Goal: Submit feedback/report problem: Submit feedback/report problem

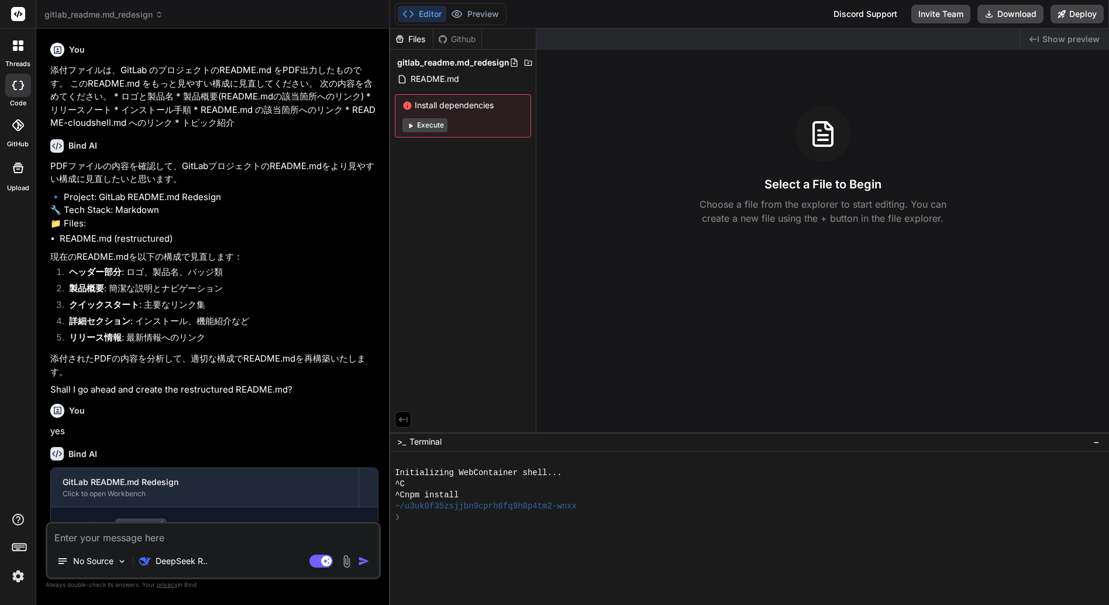
scroll to position [358, 0]
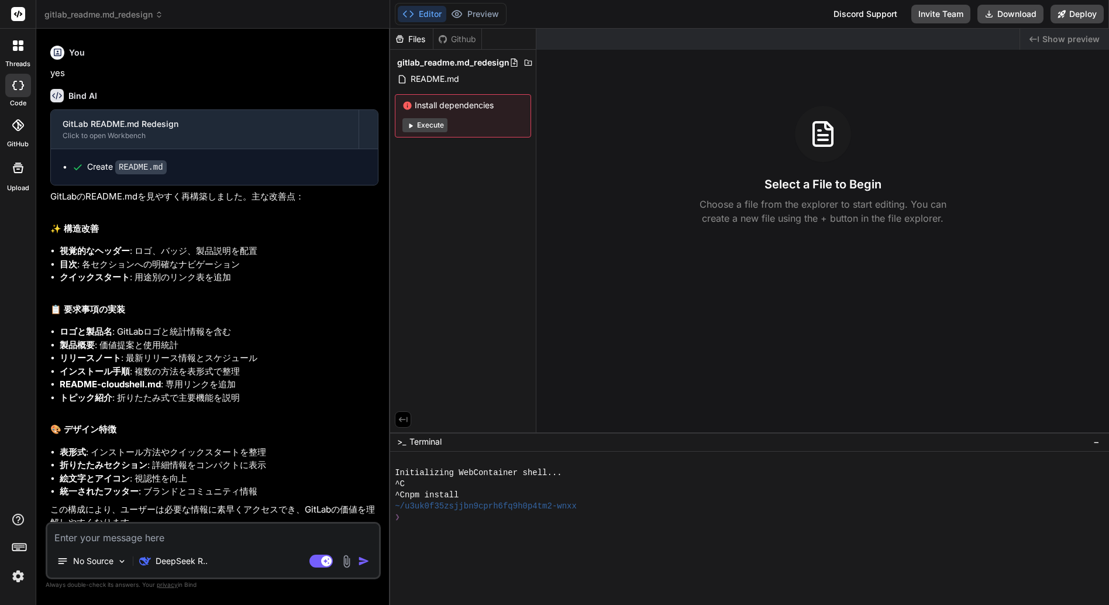
click at [23, 44] on icon at bounding box center [21, 42] width 5 height 5
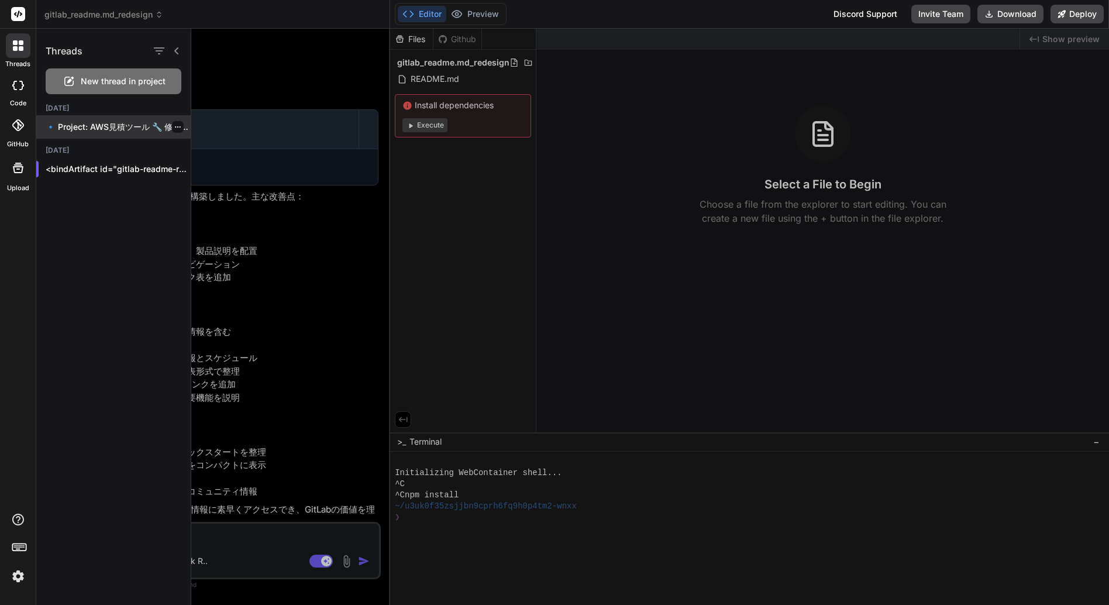
click at [118, 126] on p "🔹 Project: AWS見積ツール 🔧 修正内容: TypeErrorの修正とVite設定の最適化 📁..." at bounding box center [118, 127] width 145 height 12
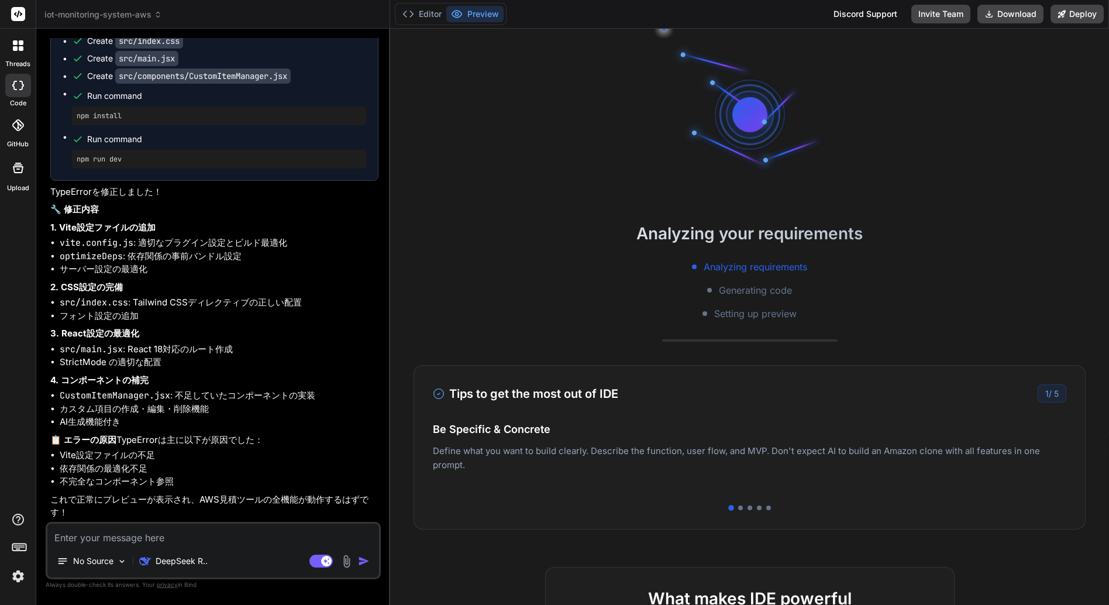
scroll to position [0, 0]
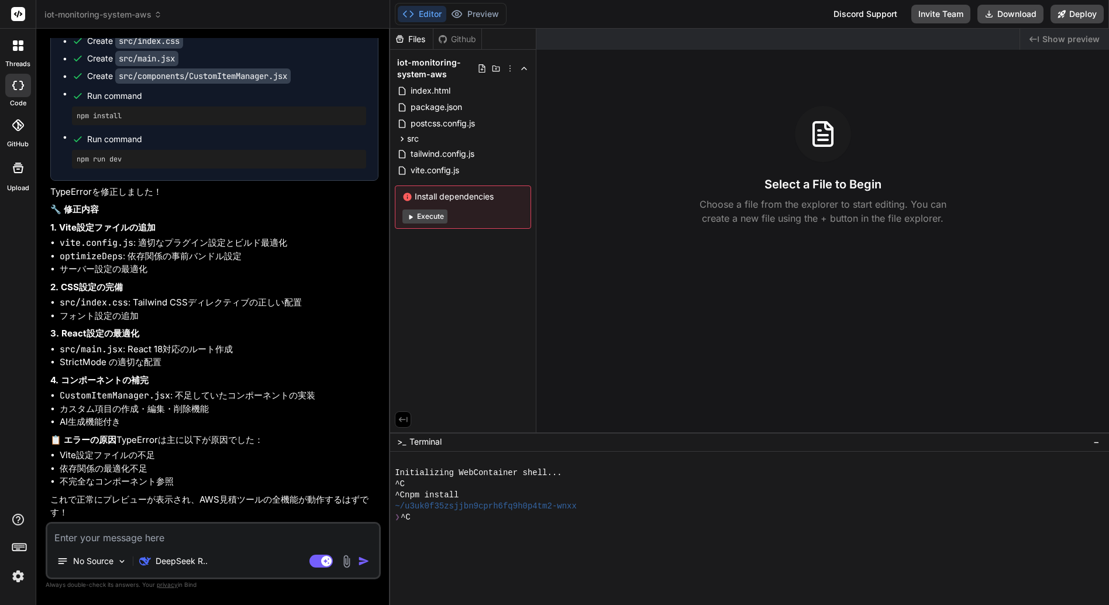
click at [431, 216] on button "Execute" at bounding box center [425, 216] width 45 height 14
type textarea "x"
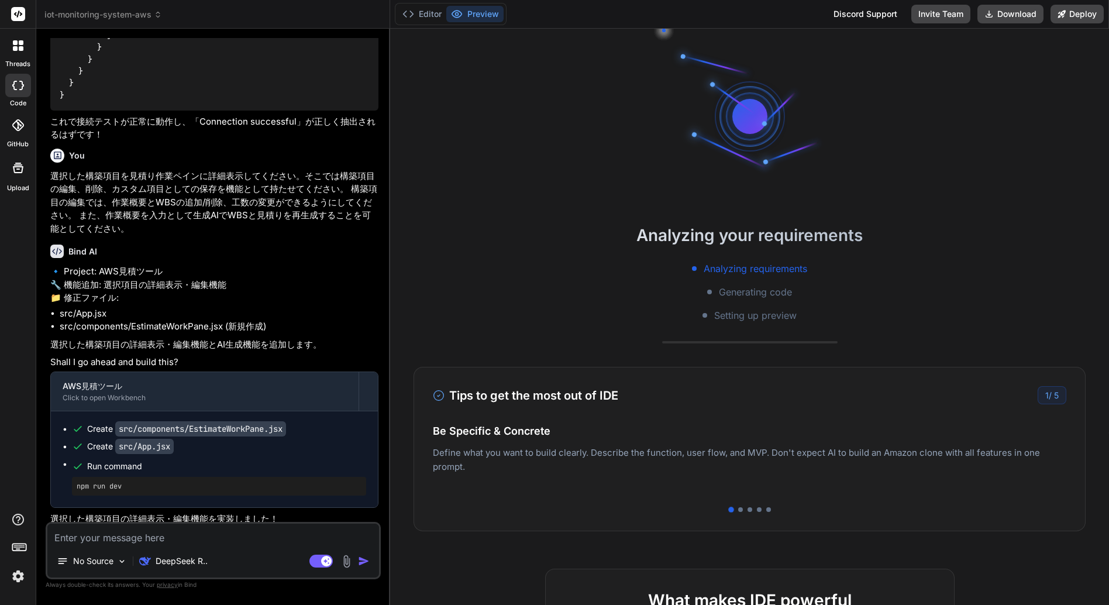
scroll to position [2288, 0]
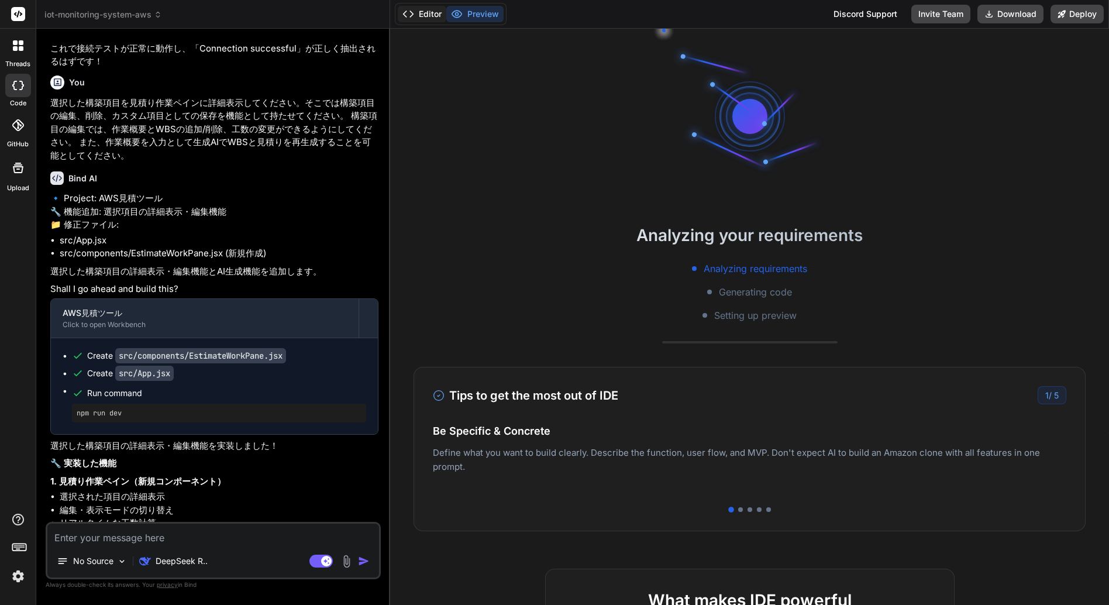
click at [424, 20] on button "Editor" at bounding box center [422, 14] width 49 height 16
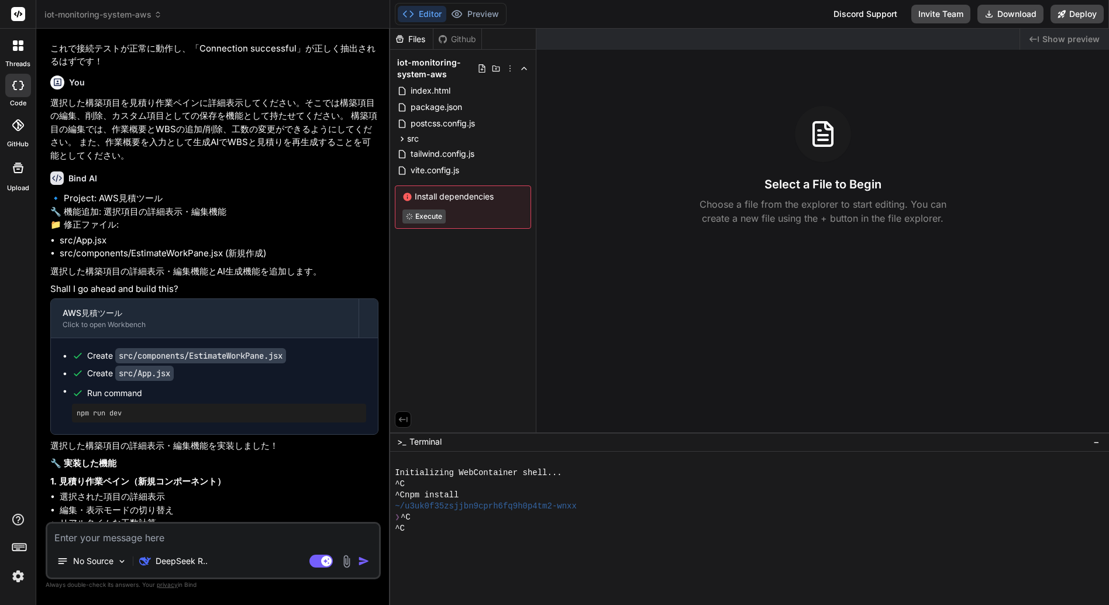
type textarea "x"
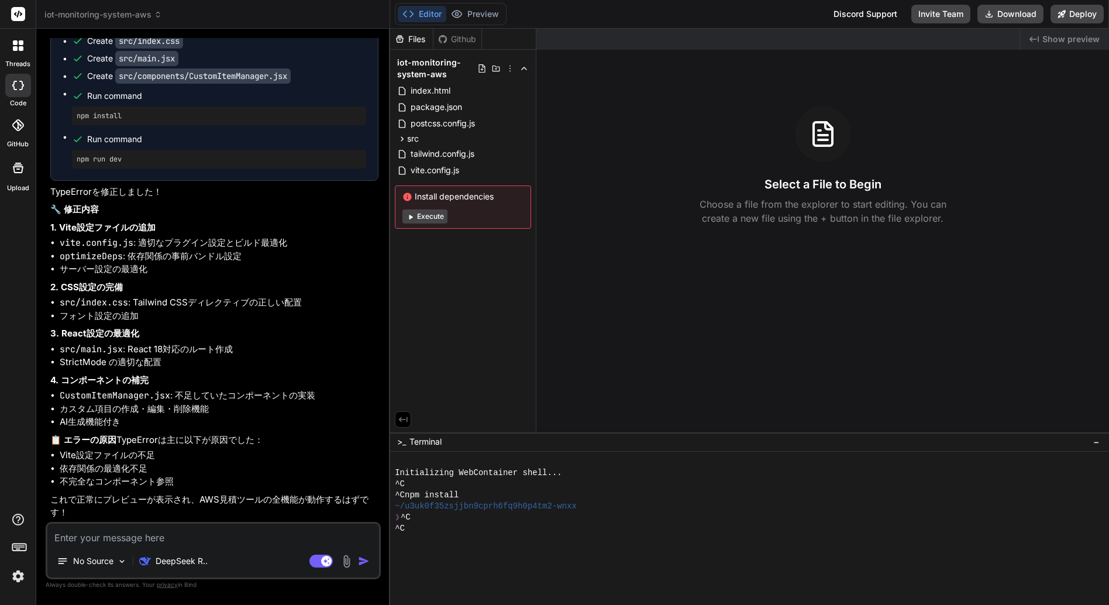
scroll to position [3575, 0]
click at [110, 538] on textarea at bounding box center [213, 534] width 332 height 21
type textarea "P"
type textarea "x"
type textarea "Pr"
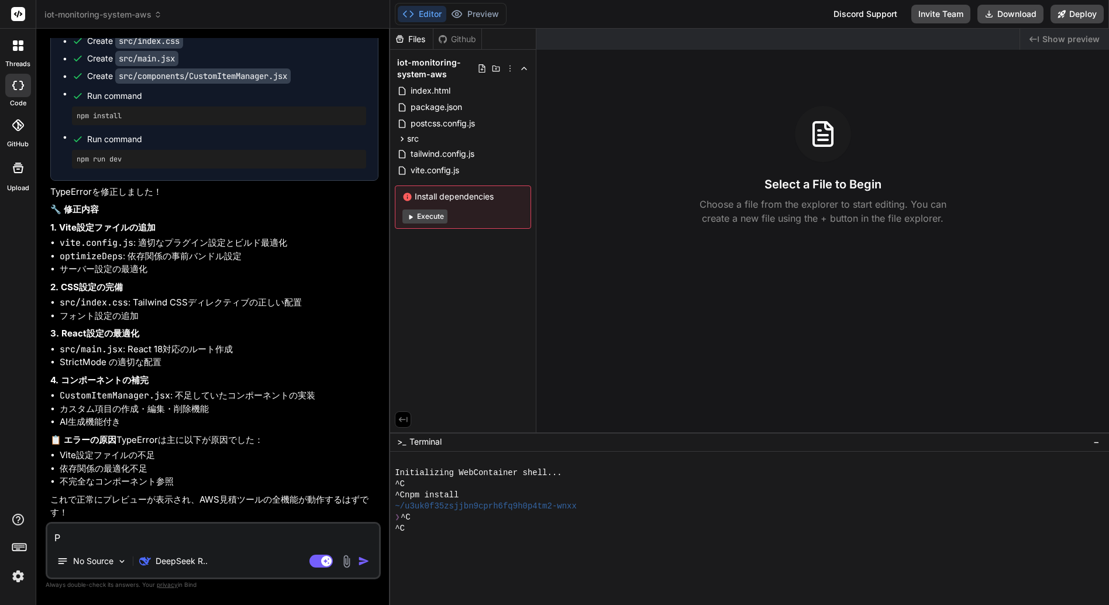
type textarea "x"
type textarea "Pre"
type textarea "x"
type textarea "Prev"
type textarea "x"
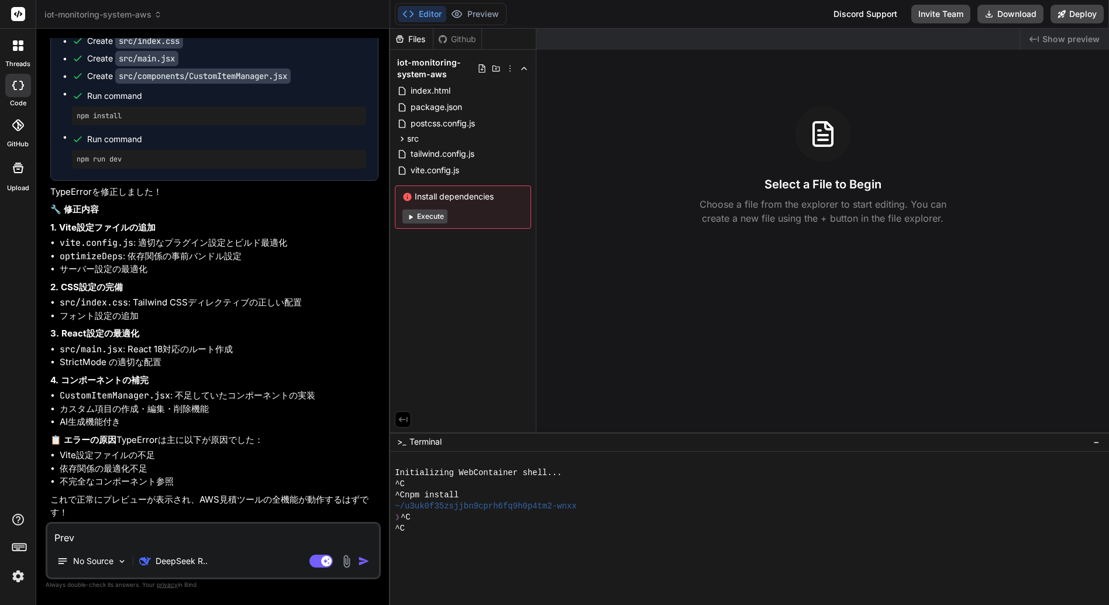
type textarea "Previ"
type textarea "x"
type textarea "Previe"
type textarea "x"
type textarea "Preview"
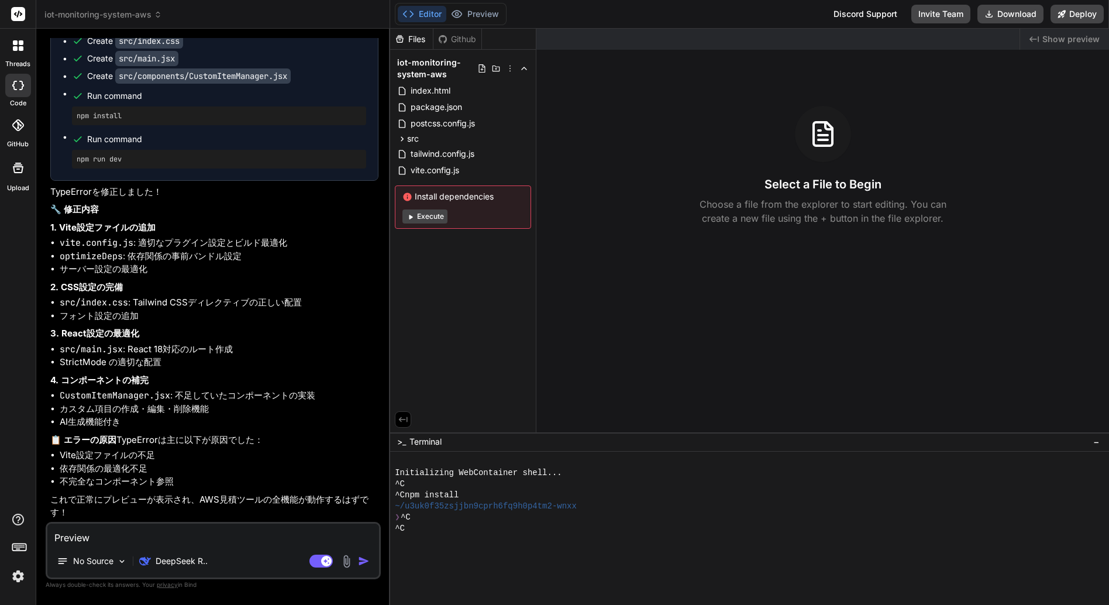
type textarea "x"
type textarea "Preview"
type textarea "x"
type textarea "Preview ｎ"
type textarea "x"
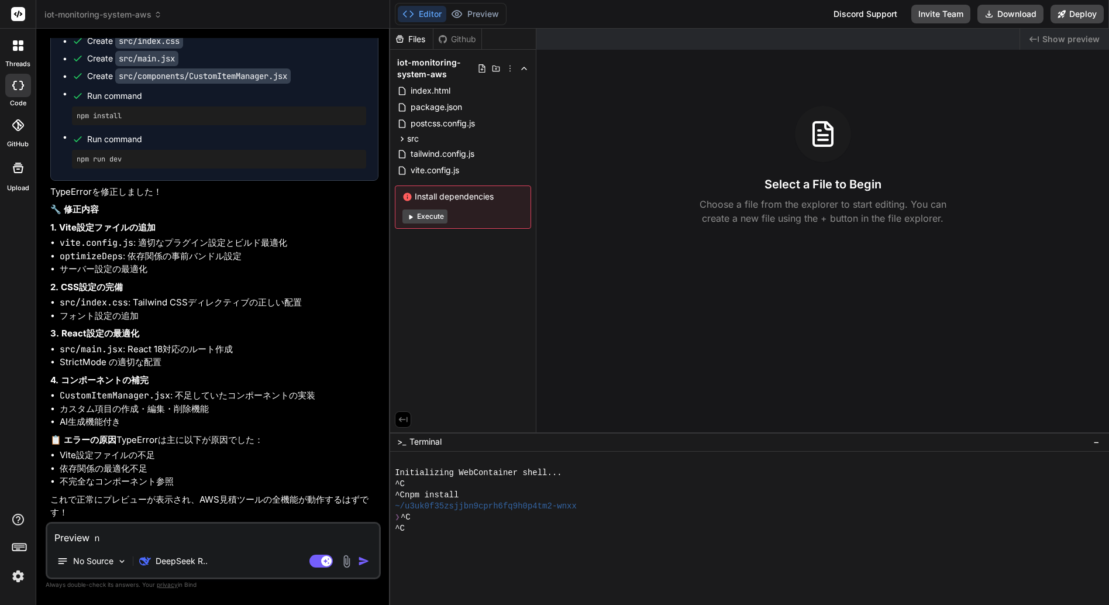
type textarea "Preview の"
type textarea "x"
type textarea "Preview のｚ"
type textarea "x"
type textarea "Preview のじ"
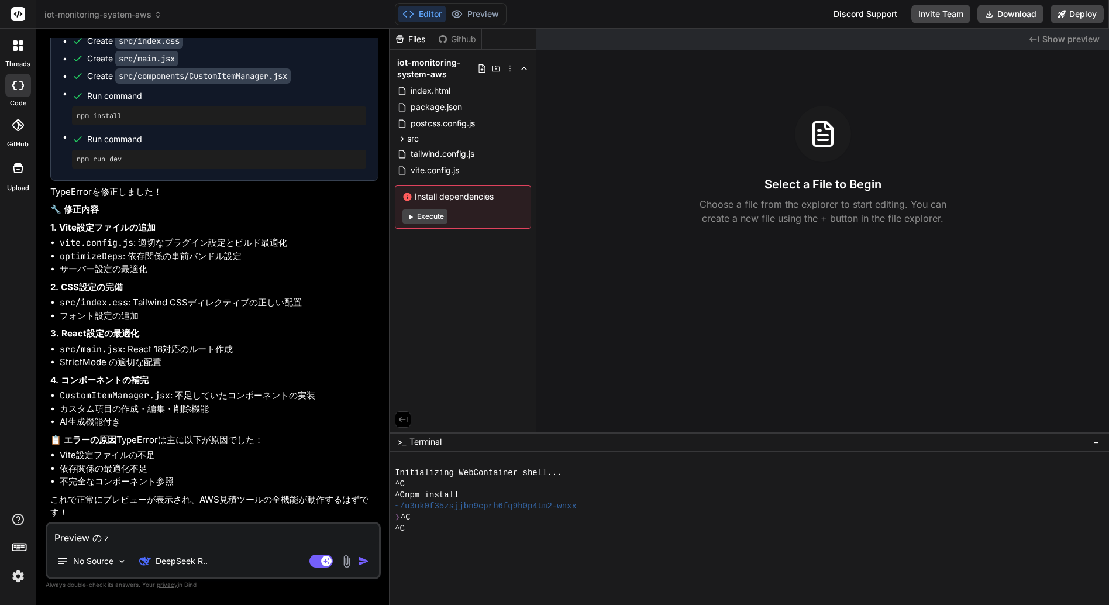
type textarea "x"
type textarea "Preview のじっ"
type textarea "x"
type textarea "Preview のじっｃ"
type textarea "x"
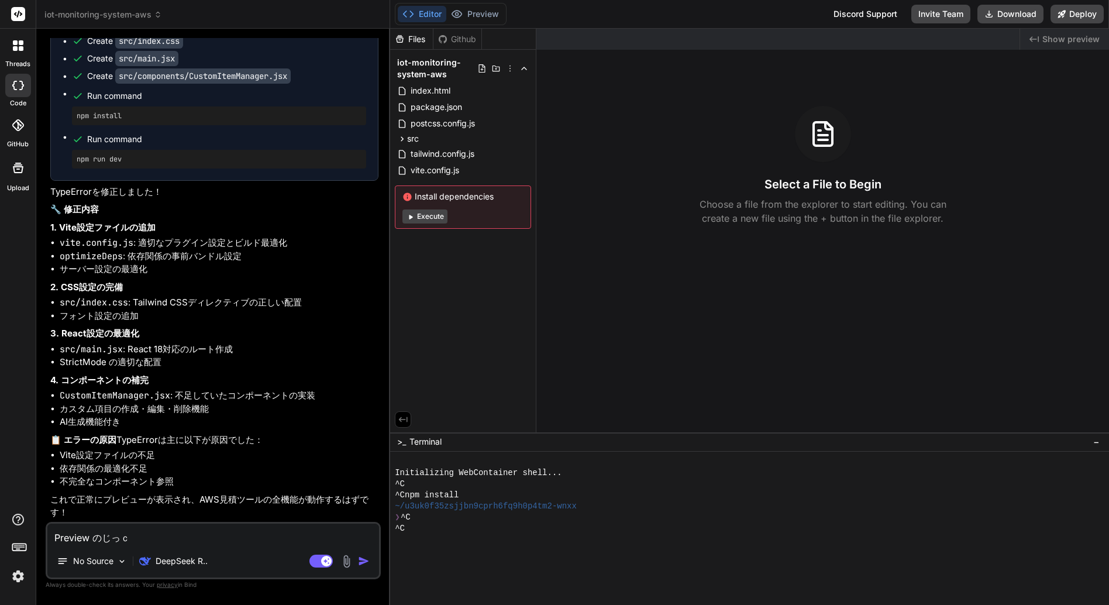
type textarea "Preview のじっこう"
type textarea "x"
type textarea "Preview の実行"
type textarea "x"
type textarea "Preview の実行ｎ"
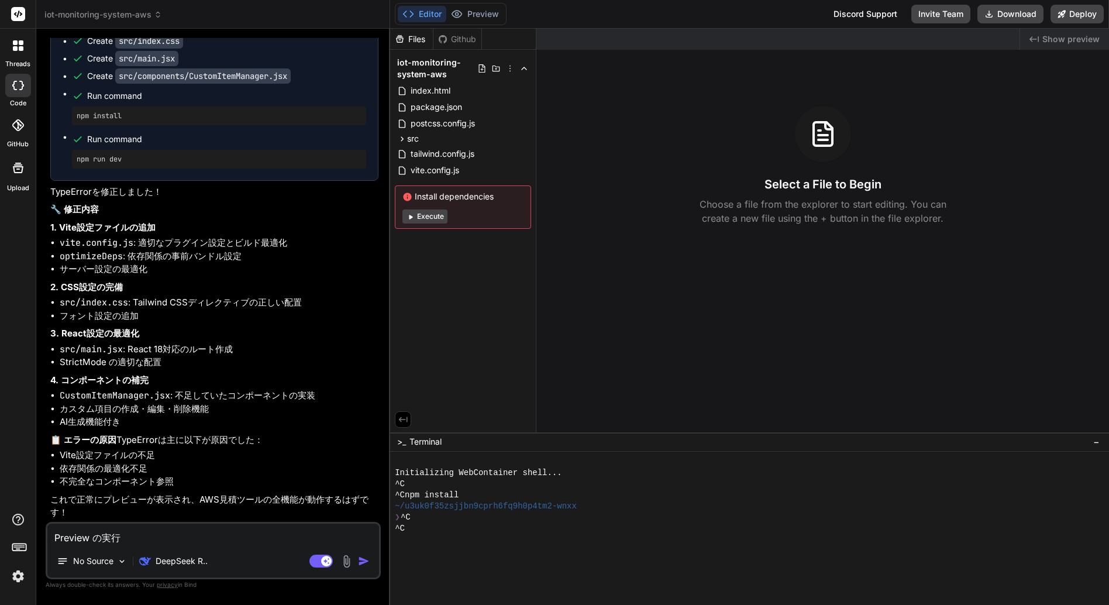
type textarea "x"
type textarea "Preview の実行に"
type textarea "x"
type textarea "Preview の実行にｓ"
type textarea "x"
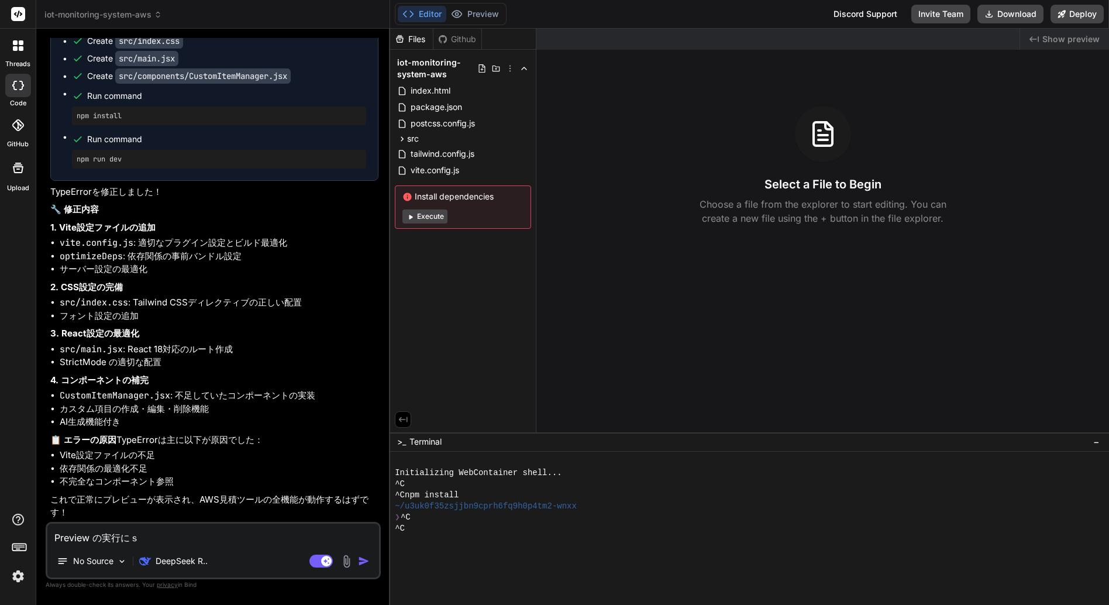
type textarea "Preview の実行にし"
type textarea "x"
type textarea "Preview の実行にしっ"
type textarea "x"
type textarea "Preview の実行にしっｐ"
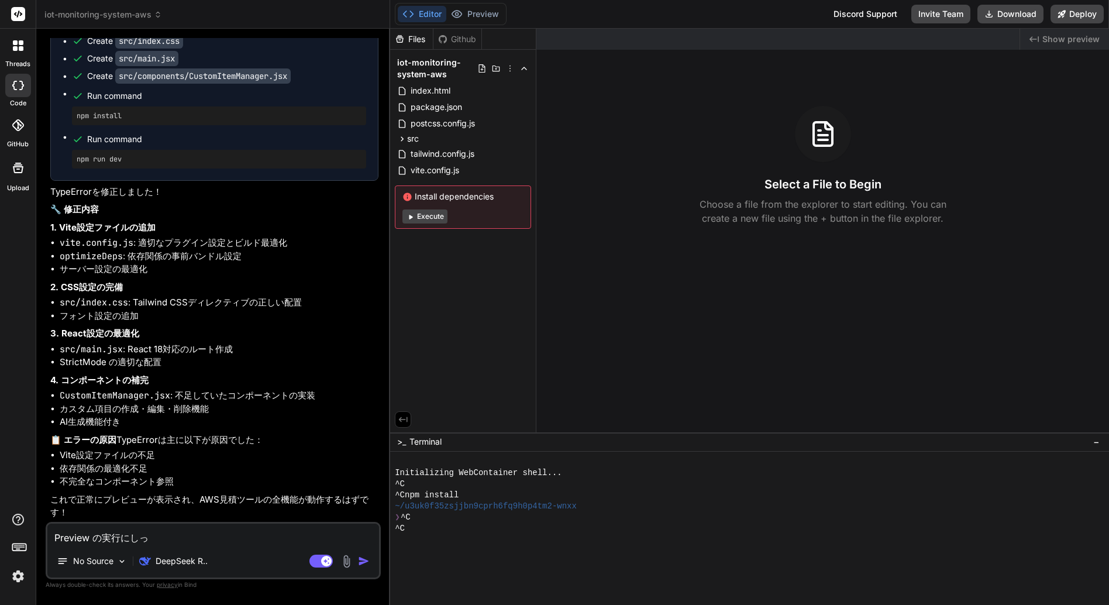
type textarea "x"
type textarea "Preview の実行にしっぱい"
type textarea "x"
type textarea "Preview の実行に失敗ｓ"
type textarea "x"
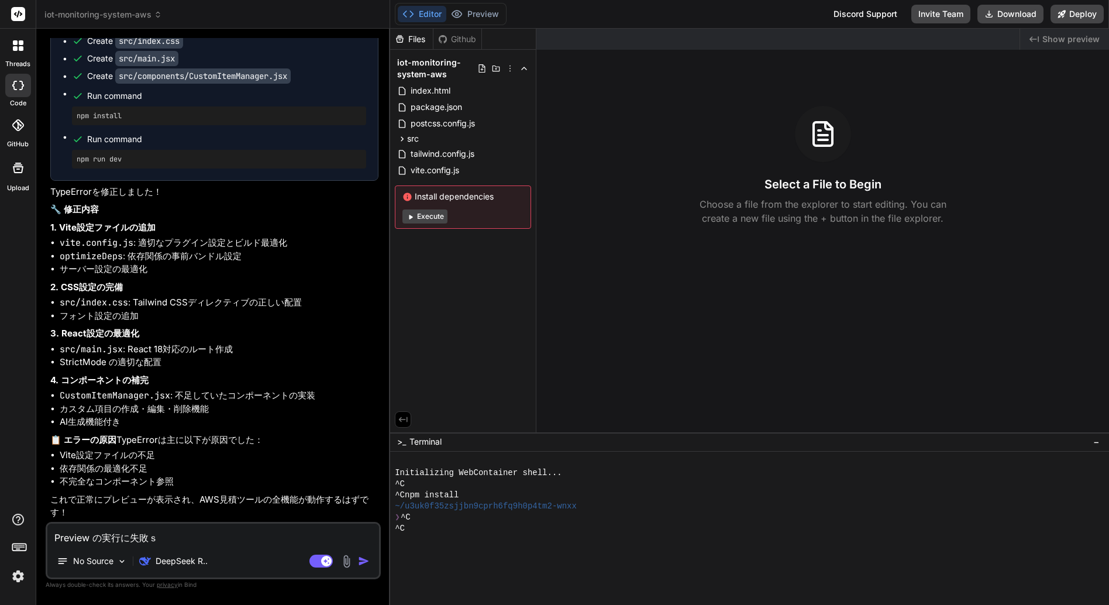
type textarea "Preview の実行に失敗し"
type textarea "x"
type textarea "Preview の実行に失敗しｔ"
type textarea "x"
type textarea "Preview の実行に失敗して"
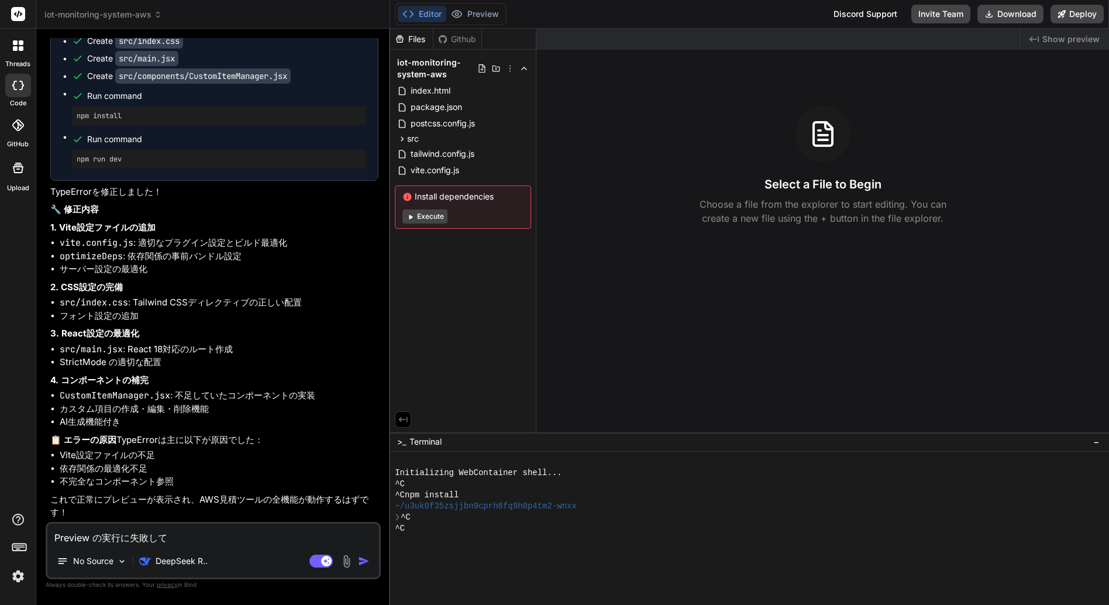
type textarea "x"
type textarea "Preview の実行に失敗してい"
type textarea "x"
type textarea "Preview の実行に失敗していｍ"
type textarea "x"
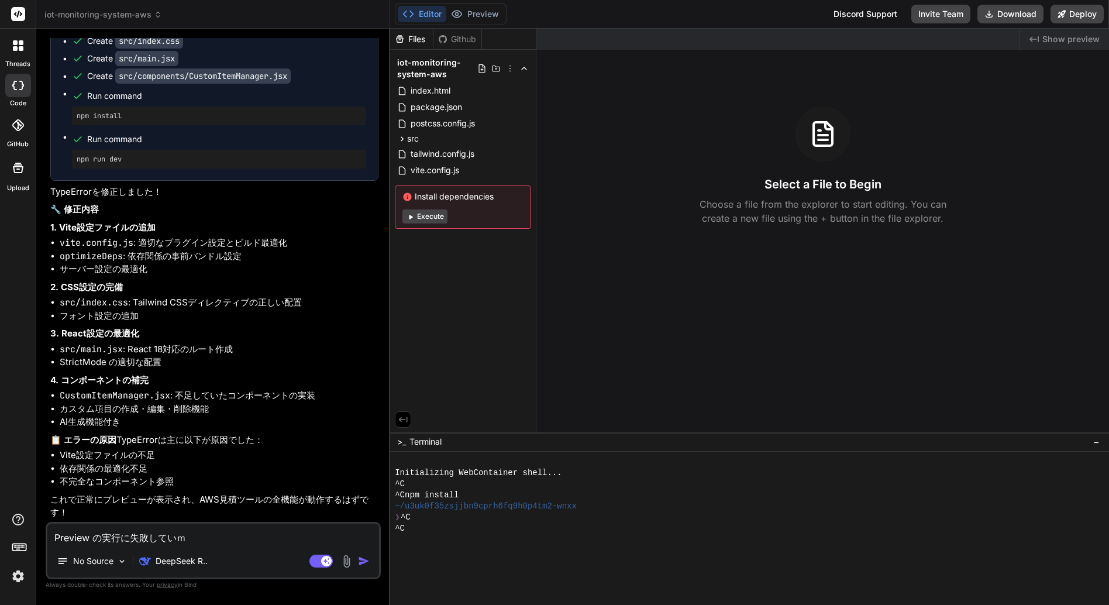
type textarea "Preview の実行に失敗しています"
type textarea "x"
type textarea "Preview の実行に失敗しています。"
type textarea "x"
type textarea "Preview の実行に失敗しています。ｆ"
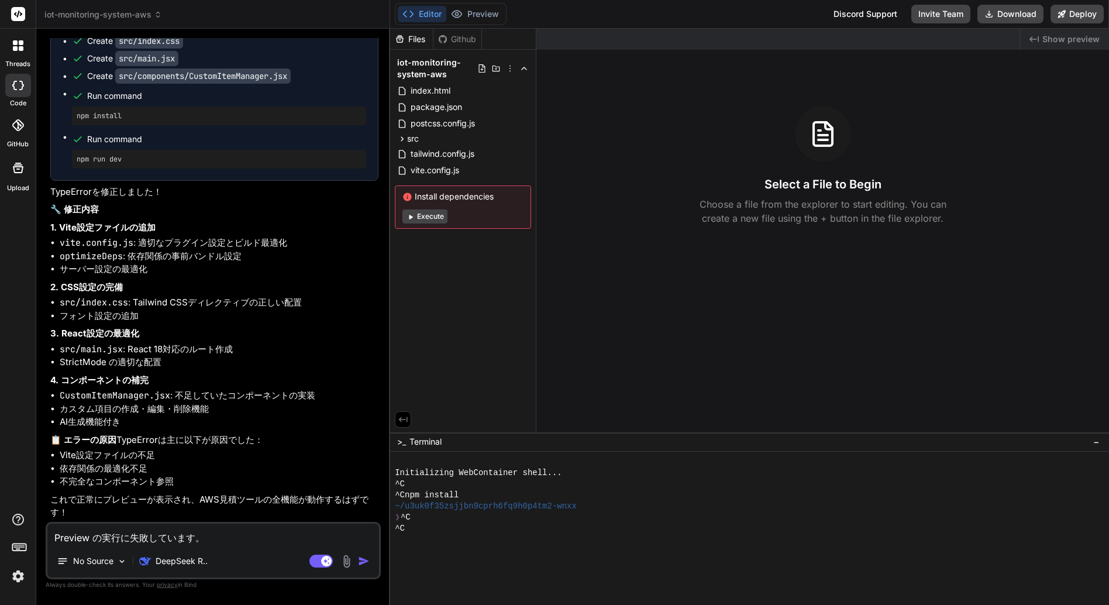
type textarea "x"
type textarea "Preview の実行に失敗しています。ふ"
type textarea "x"
type textarea "Preview の実行に失敗しています。ふｇ"
type textarea "x"
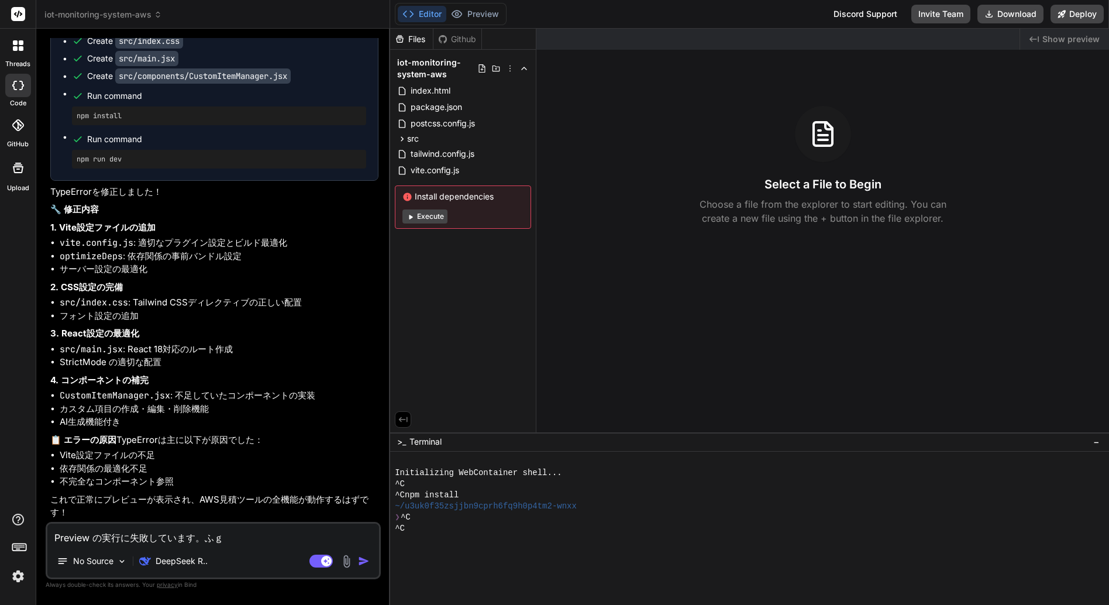
type textarea "Preview の実行に失敗しています。ふぐ"
type textarea "x"
type textarea "Preview の実行に失敗しています。ふぐあ"
type textarea "x"
type textarea "Preview の実行に失敗しています。ふぐあい"
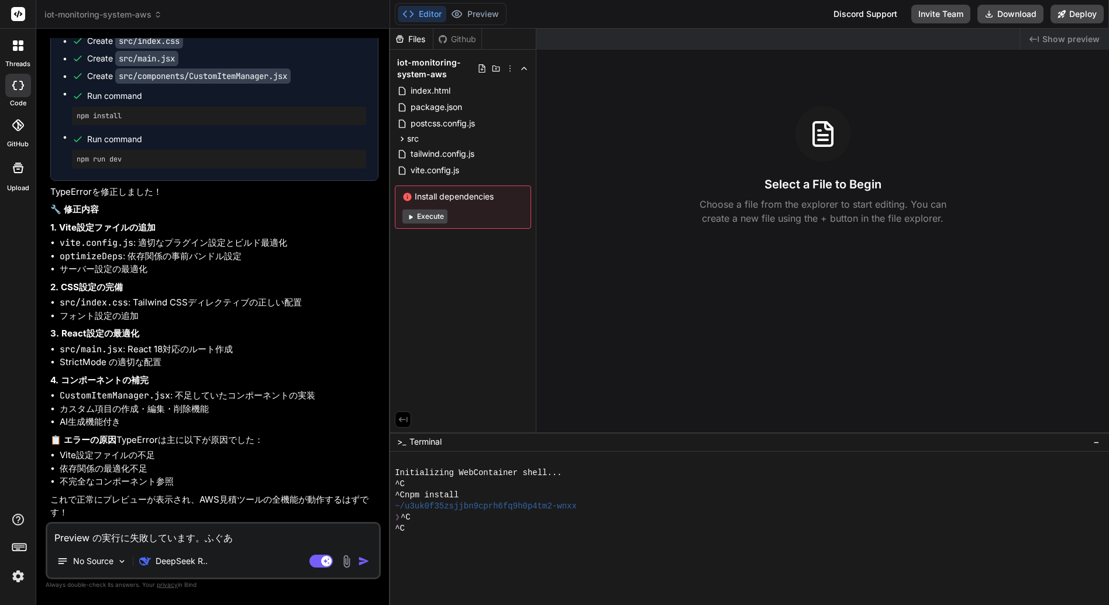
type textarea "x"
type textarea "Preview の実行に失敗しています。不具合"
type textarea "x"
type textarea "Preview の実行に失敗しています。不具合ｗ"
type textarea "x"
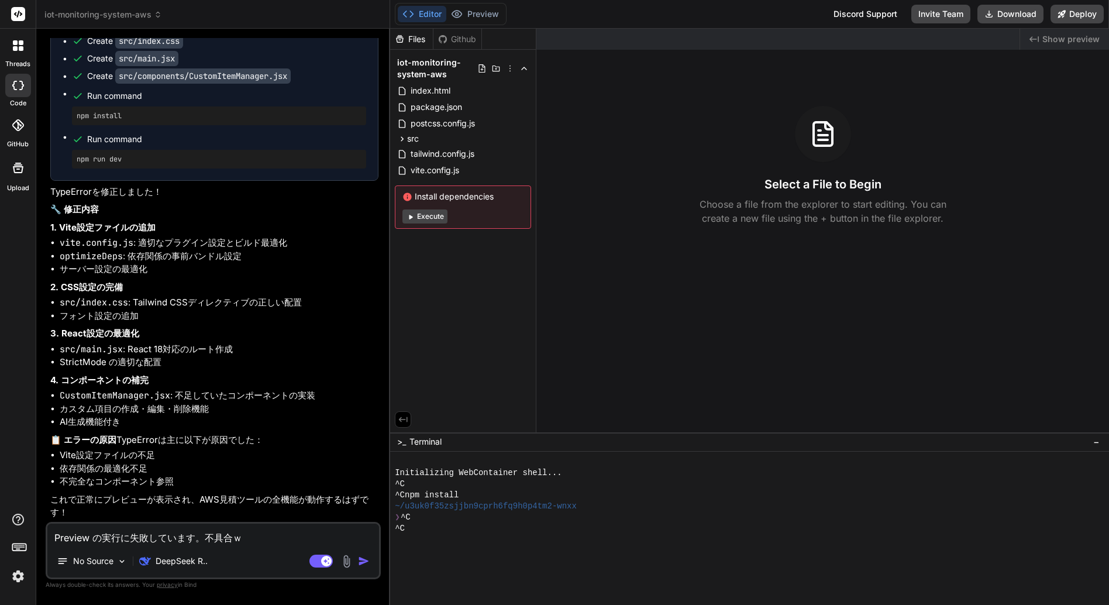
type textarea "Preview の実行に失敗しています。不具合を"
type textarea "x"
type textarea "Preview の実行に失敗しています。不具合をｓ"
type textarea "x"
type textarea "Preview の実行に失敗しています。不具合をしゅう"
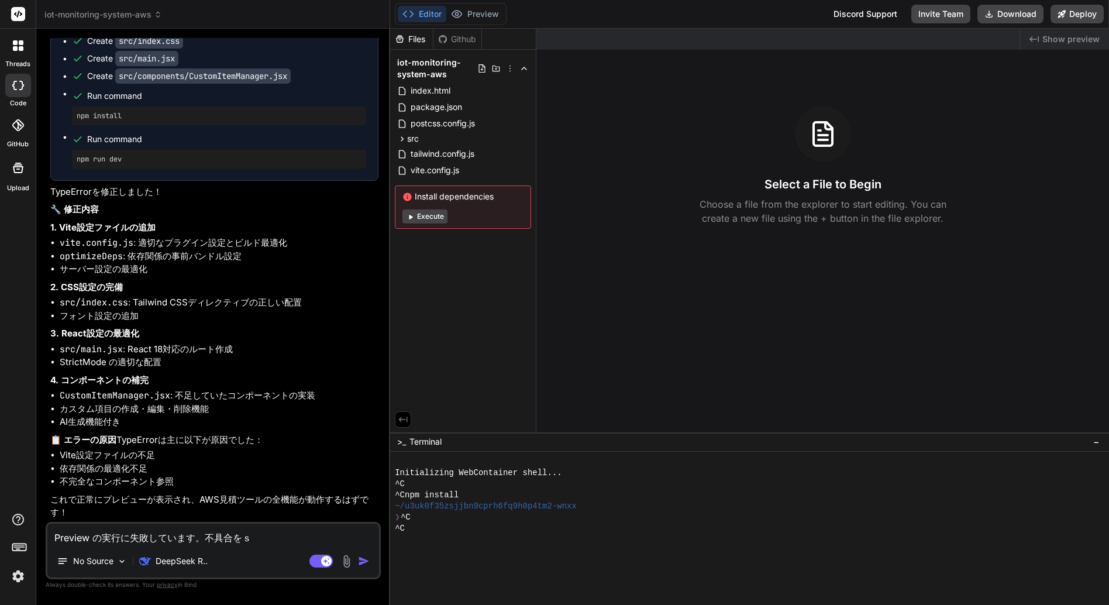
type textarea "x"
type textarea "Preview の実行に失敗しています。不具合をしゅうｓ"
type textarea "x"
type textarea "Preview の実行に失敗しています。不具合をしゅうせい"
type textarea "x"
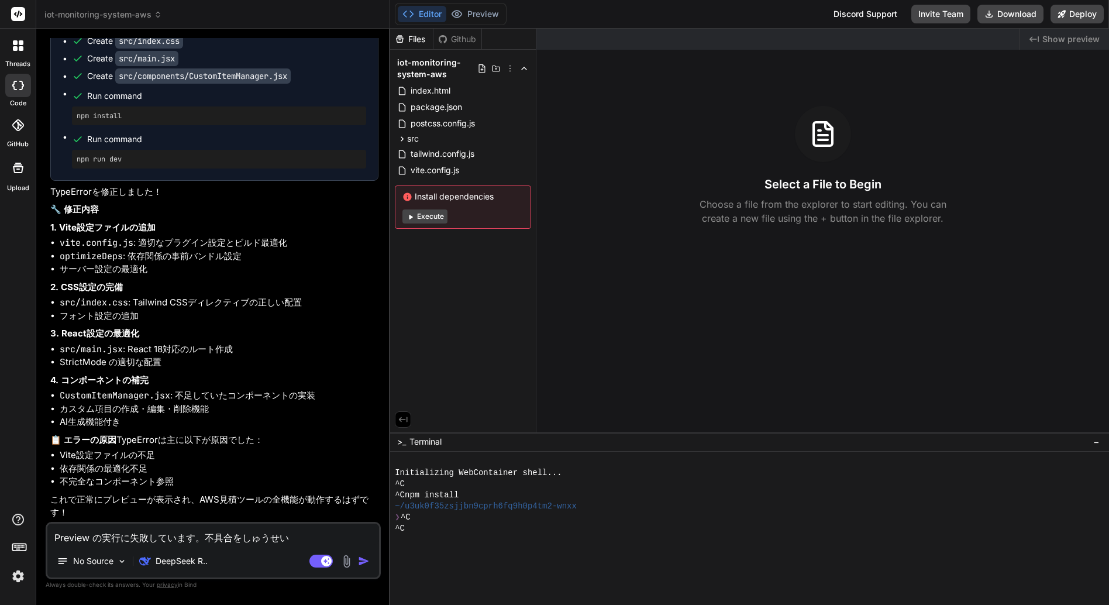
type textarea "Preview の実行に失敗しています。不具合を修正"
type textarea "x"
type textarea "Preview の実行に失敗しています。不具合を修正ｓ"
type textarea "x"
type textarea "Preview の実行に失敗しています。不具合を修正し"
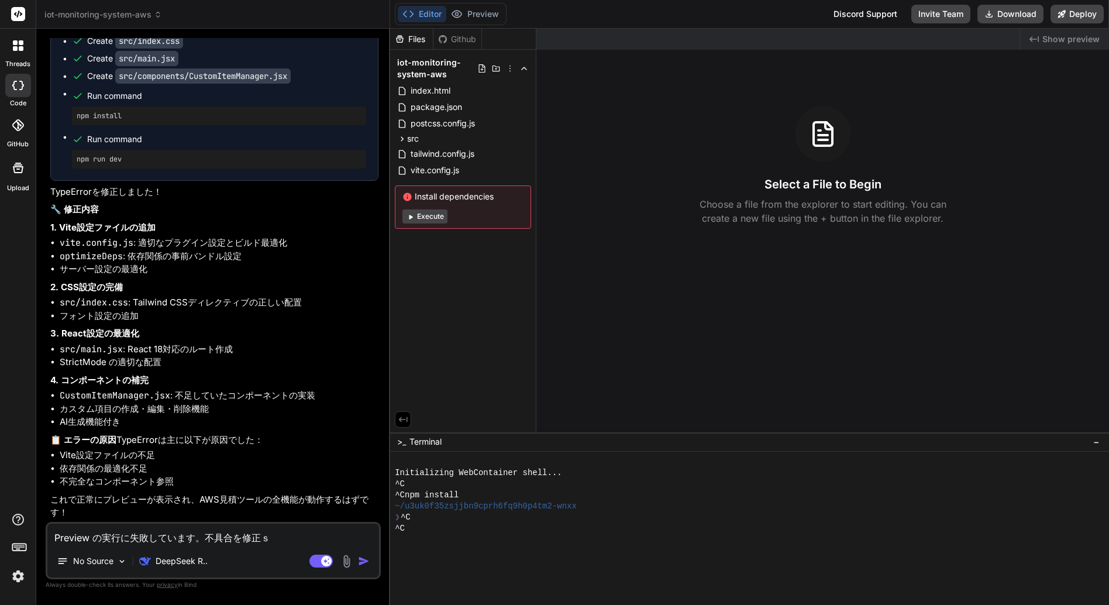
type textarea "x"
type textarea "Preview の実行に失敗しています。不具合を修正しｔ"
type textarea "x"
type textarea "Preview の実行に失敗しています。不具合を修正して"
type textarea "x"
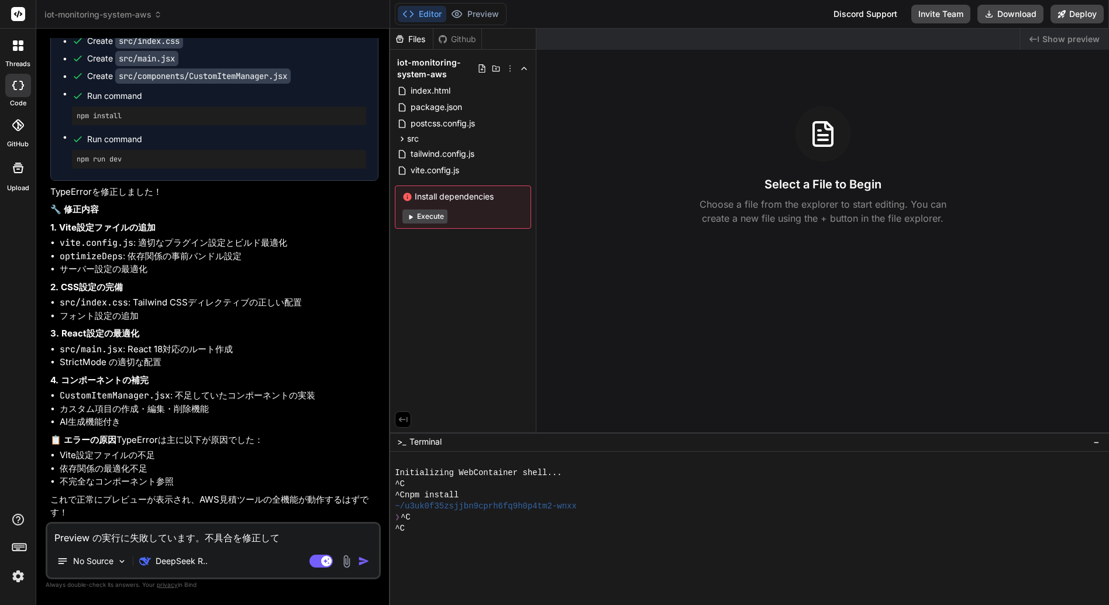
type textarea "Preview の実行に失敗しています。不具合を修正してｃ"
type textarea "x"
type textarea "Preview の実行に失敗しています。不具合を修正してく"
type textarea "x"
type textarea "Preview の実行に失敗しています。不具合を修正してくｄ"
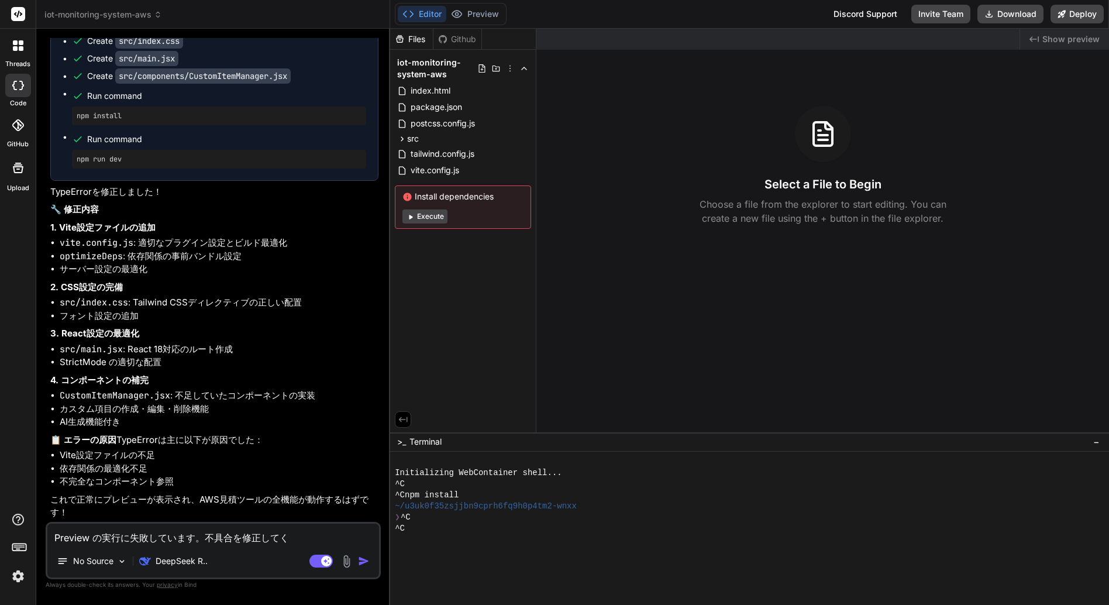
type textarea "x"
type textarea "Preview の実行に失敗しています。不具合を修正してくだ"
type textarea "x"
type textarea "Preview の実行に失敗しています。不具合を修正してくだｓ"
type textarea "x"
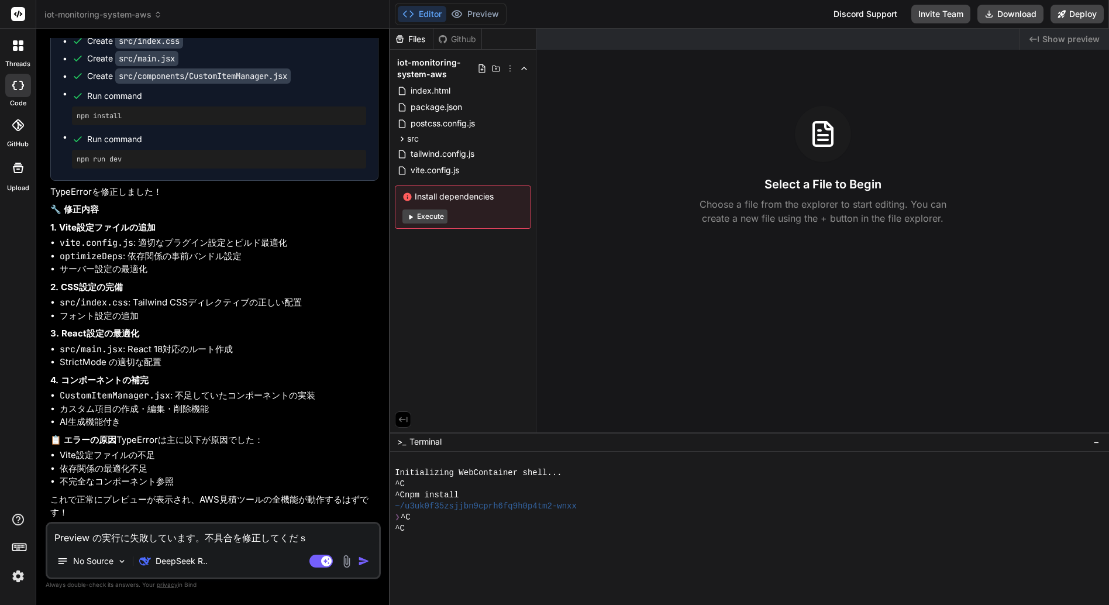
type textarea "Preview の実行に失敗しています。不具合を修正してください"
type textarea "x"
type textarea "Preview の実行に失敗しています。不具合を修正してください。"
type textarea "x"
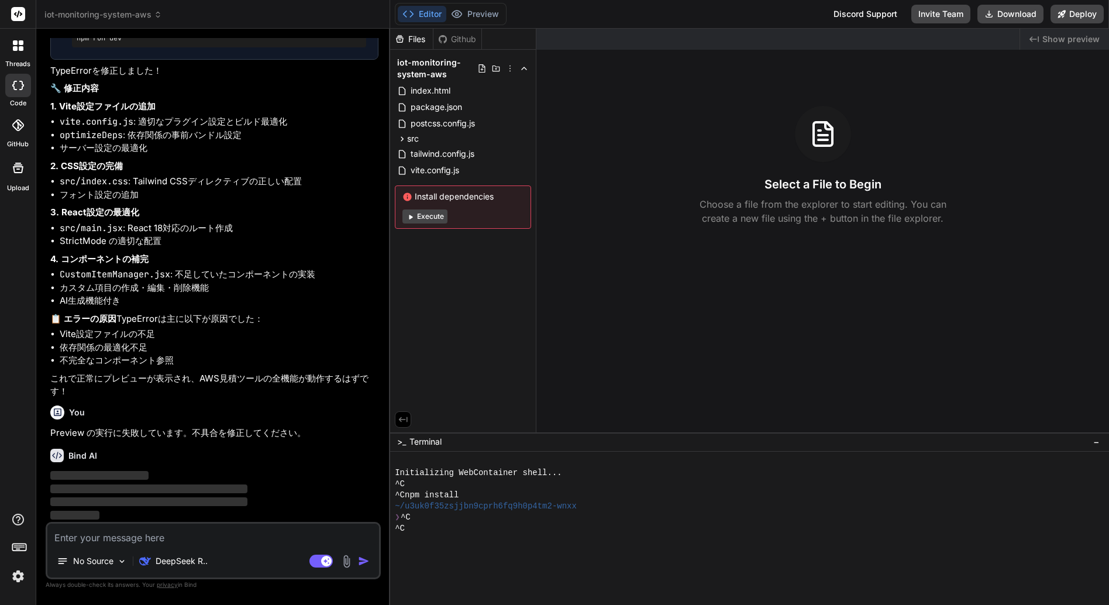
scroll to position [3696, 0]
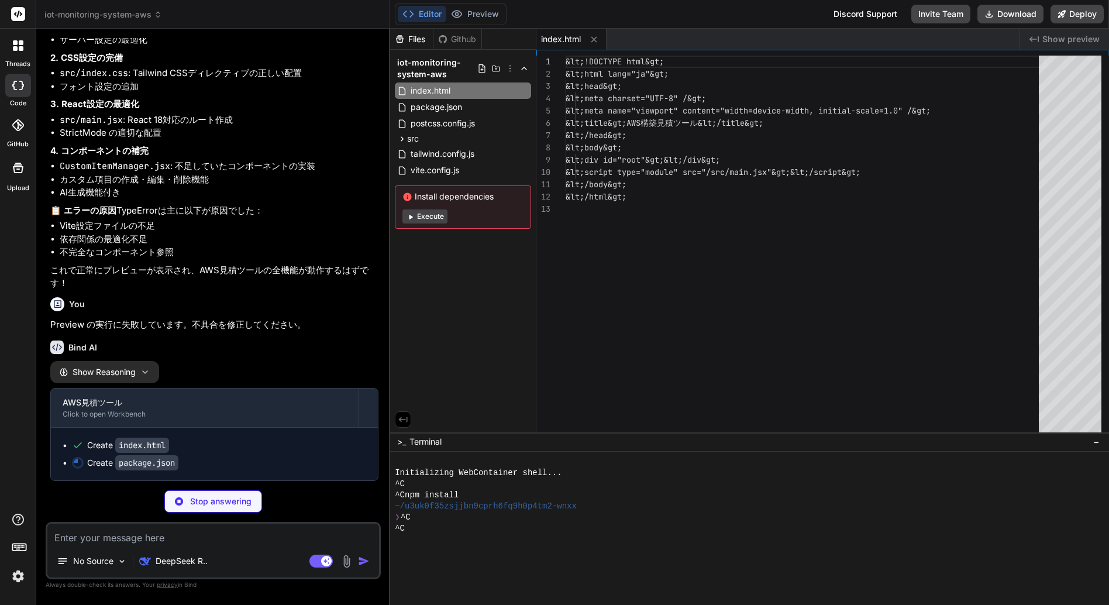
type textarea "x"
type textarea ""postcss": "^[DATE]", "tailwindcss": "^3.3.0", "vite": "^4.4.5" } }"
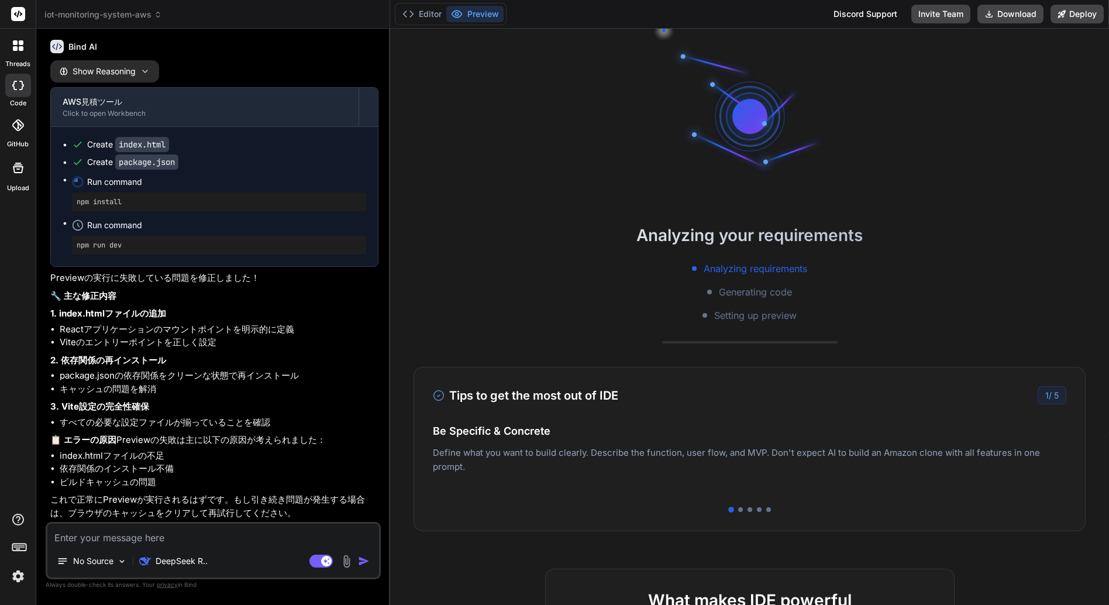
scroll to position [4118, 0]
type textarea "x"
